Goal: Complete application form

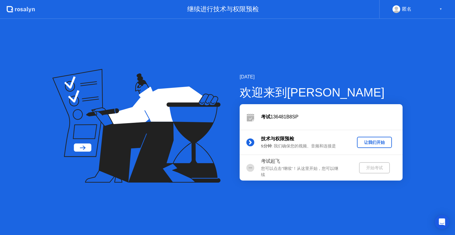
click at [371, 140] on div "让我们开始" at bounding box center [374, 143] width 30 height 6
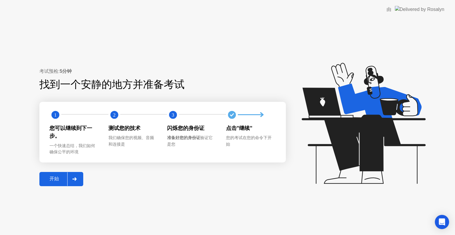
click at [58, 178] on div "开始" at bounding box center [54, 179] width 26 height 6
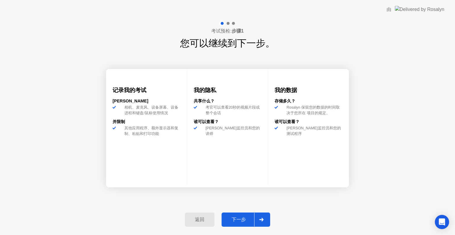
click at [235, 217] on div "下一步" at bounding box center [238, 220] width 31 height 6
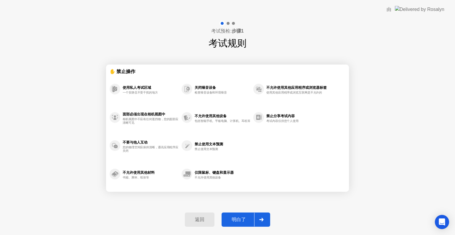
click at [233, 219] on div "明白了" at bounding box center [238, 220] width 31 height 6
select select "**********"
select select "*******"
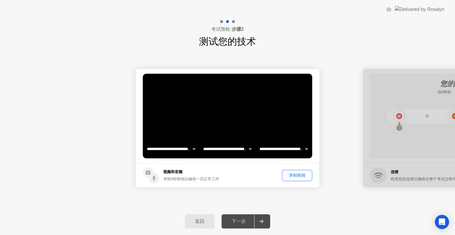
click at [238, 221] on div "下一步" at bounding box center [238, 221] width 31 height 6
click at [301, 174] on div "录制剪辑" at bounding box center [297, 176] width 26 height 6
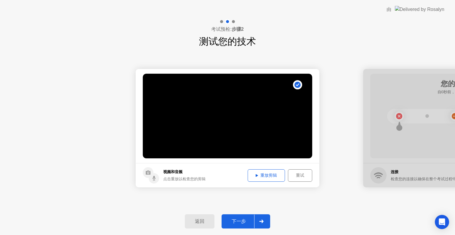
click at [273, 174] on div "重放剪辑" at bounding box center [266, 176] width 33 height 6
click at [300, 174] on div "重试" at bounding box center [300, 176] width 20 height 6
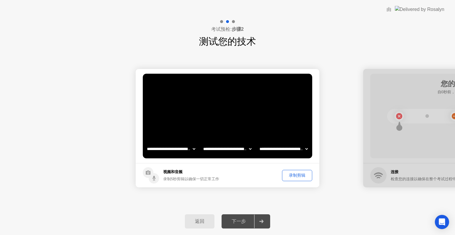
click at [295, 173] on div "录制剪辑" at bounding box center [297, 176] width 26 height 6
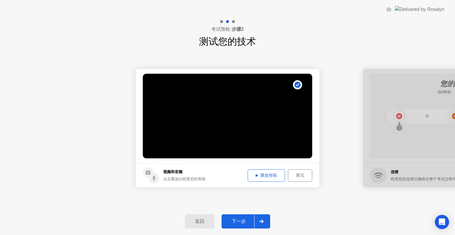
click at [260, 174] on div "重放剪辑" at bounding box center [266, 176] width 33 height 6
click at [237, 218] on div "下一步" at bounding box center [238, 221] width 31 height 6
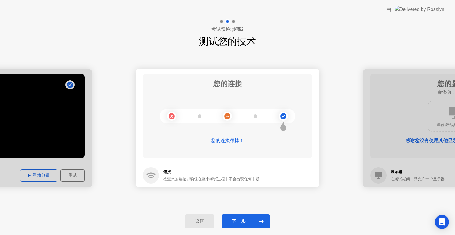
click at [239, 218] on div "下一步" at bounding box center [238, 221] width 31 height 6
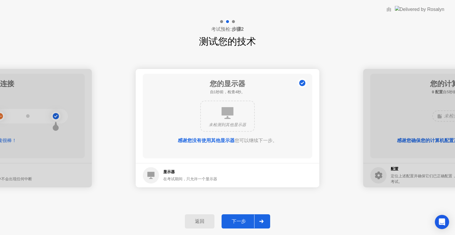
click at [243, 219] on div "下一步" at bounding box center [238, 221] width 31 height 6
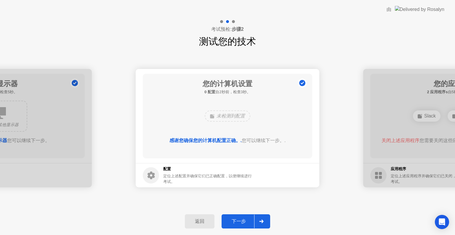
click at [242, 221] on div "下一步" at bounding box center [238, 221] width 31 height 6
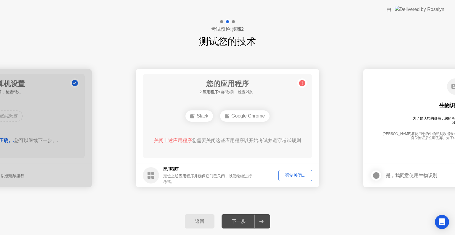
click at [290, 174] on div "强制关闭..." at bounding box center [295, 176] width 30 height 6
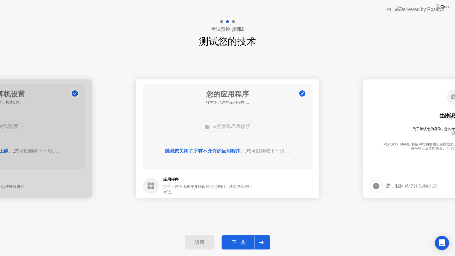
click at [244, 235] on div "下一步" at bounding box center [238, 242] width 31 height 6
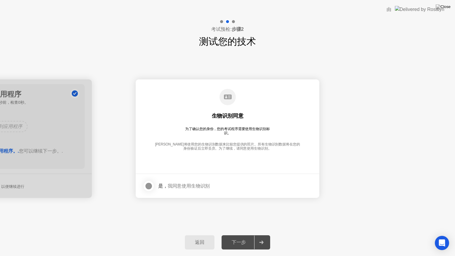
click at [149, 184] on div at bounding box center [148, 185] width 7 height 7
click at [243, 235] on div "下一步" at bounding box center [238, 242] width 31 height 6
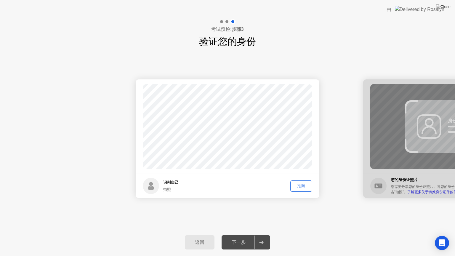
click at [304, 181] on button "拍照" at bounding box center [301, 185] width 22 height 11
click at [241, 235] on div "下一步" at bounding box center [238, 242] width 31 height 6
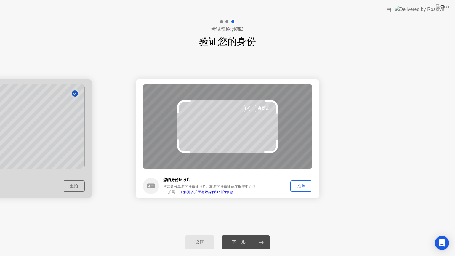
click at [305, 184] on div "拍照" at bounding box center [301, 186] width 18 height 6
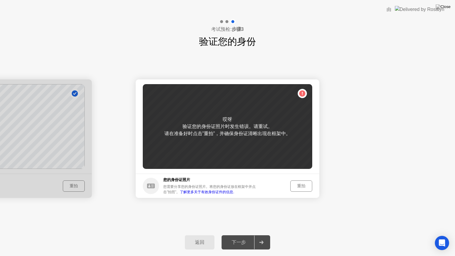
click at [298, 182] on button "重拍" at bounding box center [301, 185] width 22 height 11
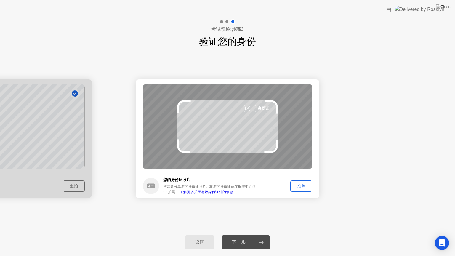
click at [302, 186] on div "拍照" at bounding box center [301, 186] width 18 height 6
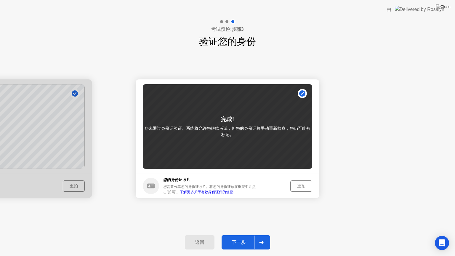
click at [302, 186] on div "重拍" at bounding box center [301, 186] width 18 height 6
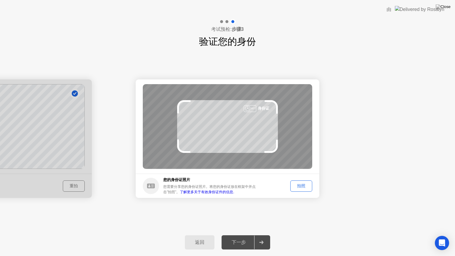
click at [303, 185] on div "拍照" at bounding box center [301, 186] width 18 height 6
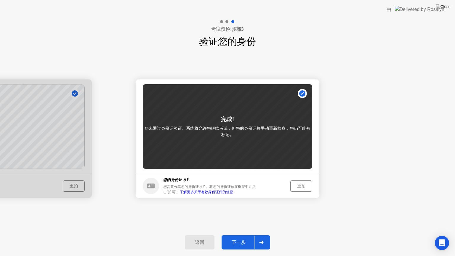
click at [242, 235] on div "下一步" at bounding box center [238, 242] width 31 height 6
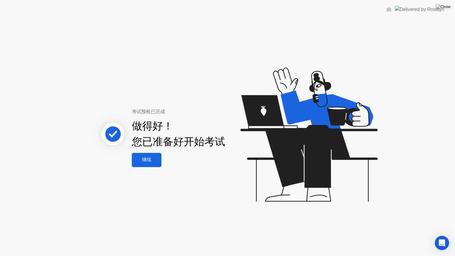
click at [148, 158] on div "继续" at bounding box center [146, 160] width 26 height 6
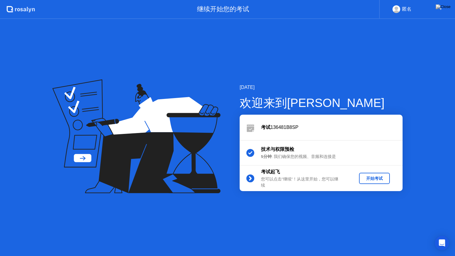
click at [374, 178] on div "开始考试" at bounding box center [374, 179] width 26 height 6
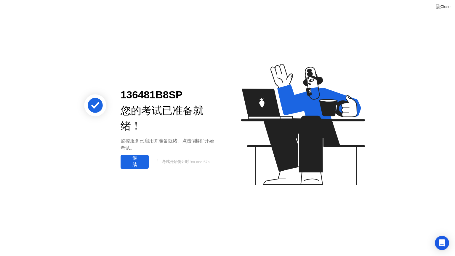
click at [140, 161] on div "继续" at bounding box center [134, 161] width 25 height 12
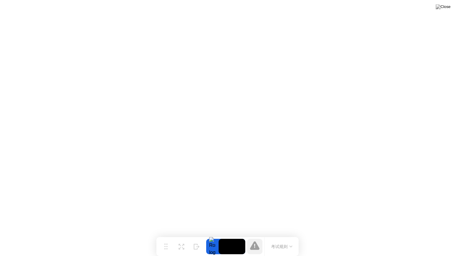
click at [279, 235] on button "考试规则" at bounding box center [281, 246] width 25 height 6
